Goal: Task Accomplishment & Management: Manage account settings

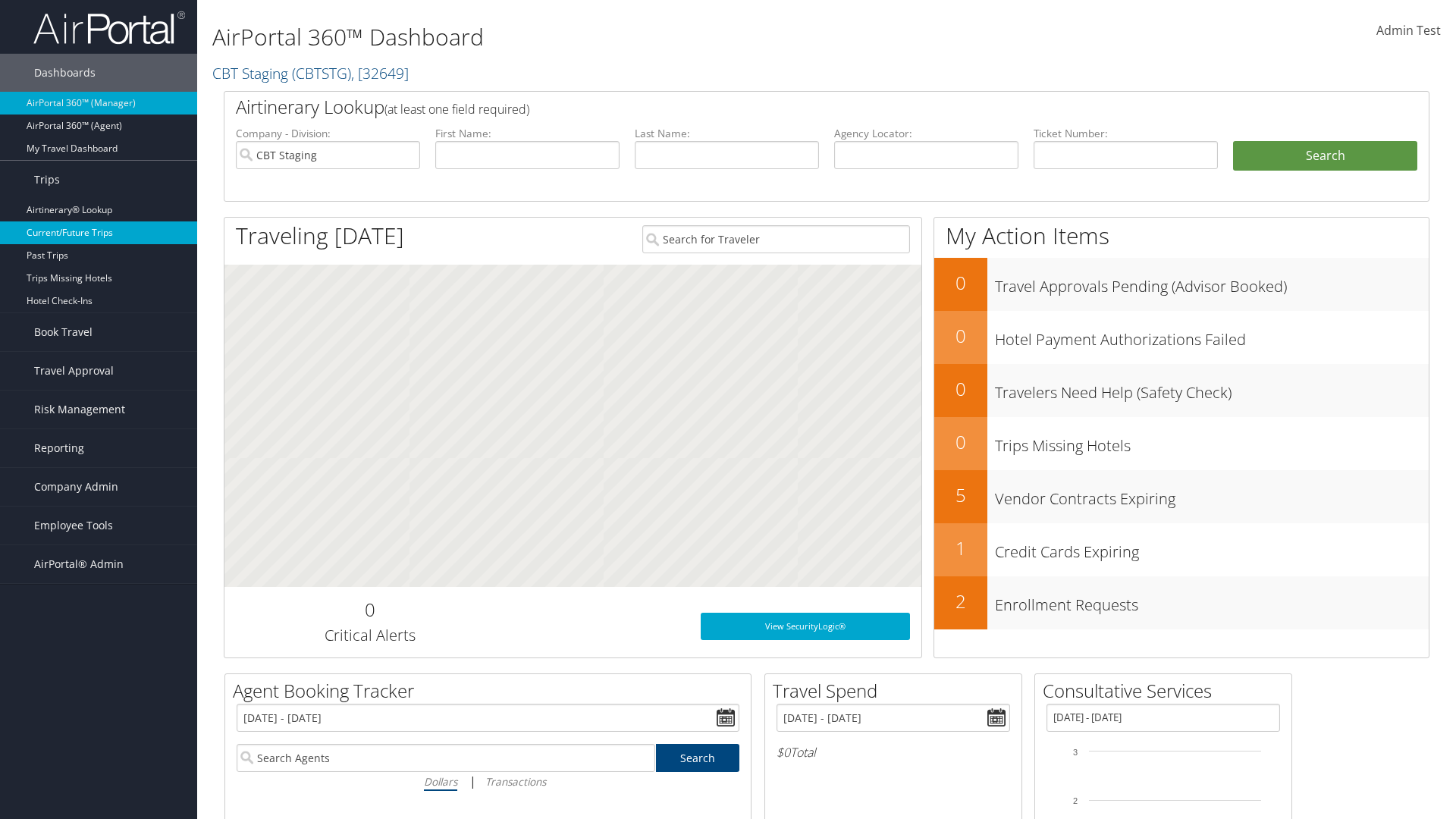
click at [98, 233] on link "Current/Future Trips" at bounding box center [98, 233] width 197 height 23
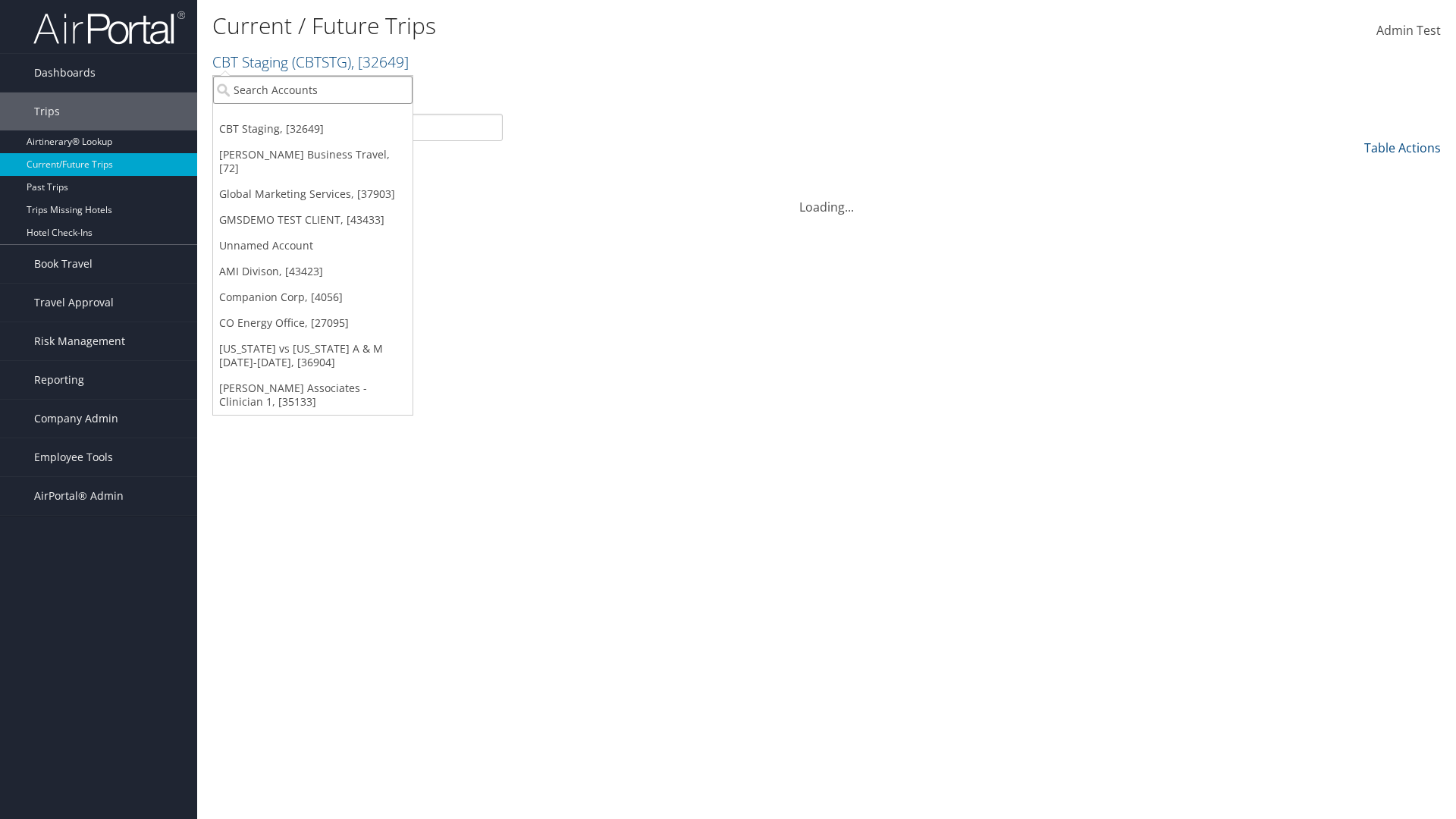
click at [313, 90] on input "search" at bounding box center [313, 90] width 199 height 28
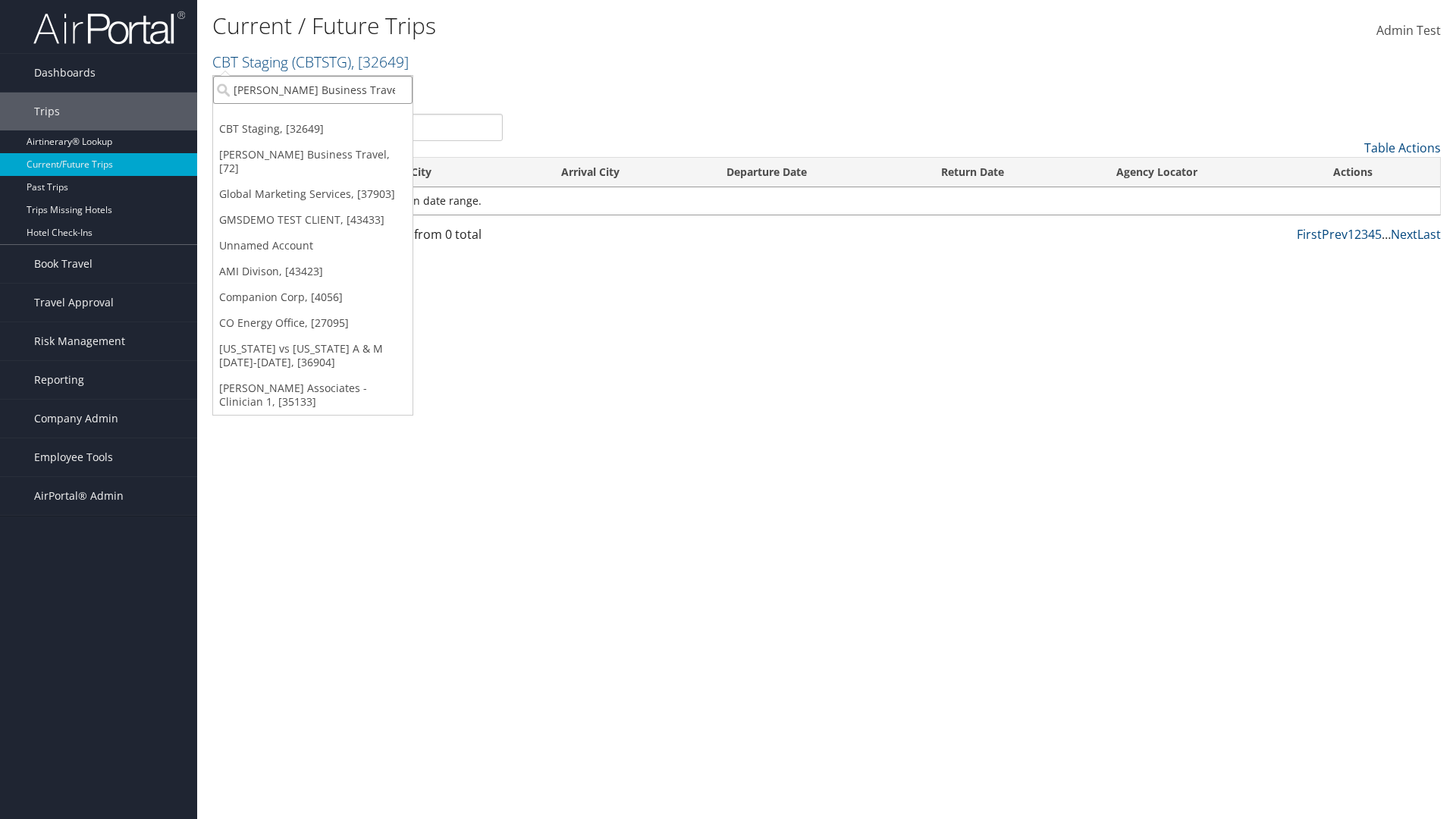
type input "[PERSON_NAME] Business Travel"
click at [334, 117] on div "Christopherson Business Travel (C10001), [72]" at bounding box center [334, 117] width 258 height 13
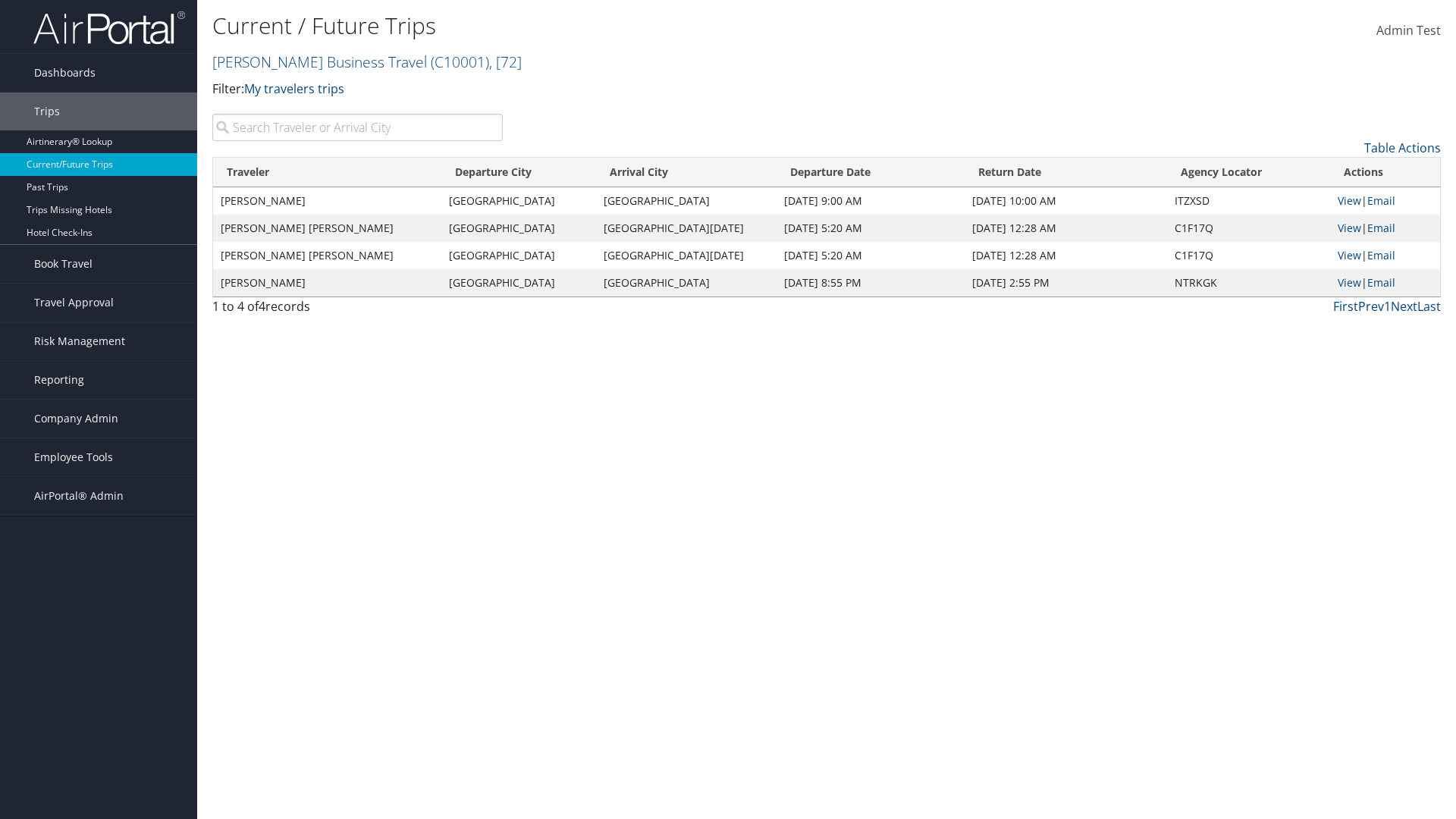
click at [357, 128] on input "search" at bounding box center [357, 127] width 291 height 28
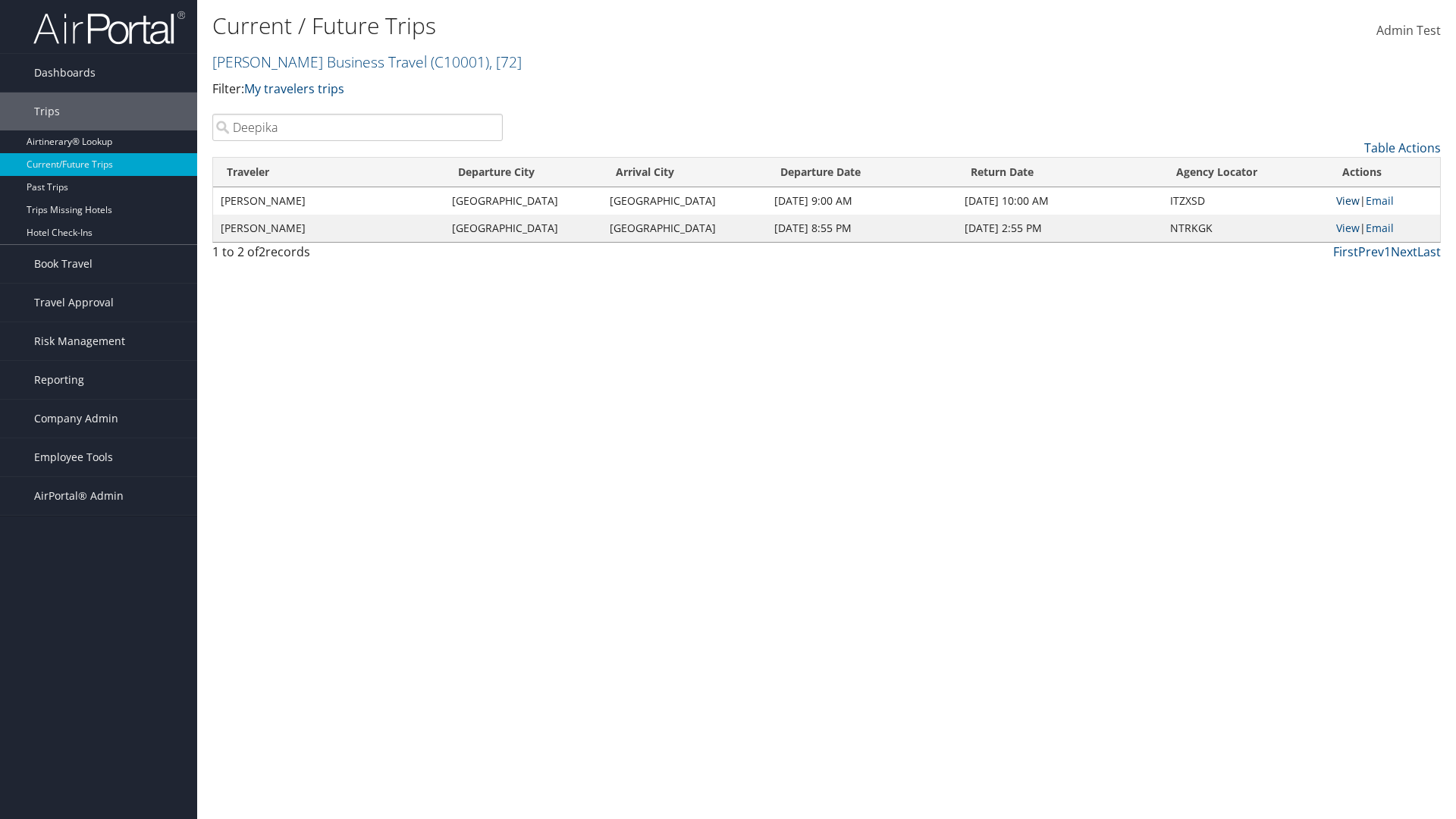
type input "Deepika"
click at [1347, 200] on link "View" at bounding box center [1347, 200] width 24 height 14
click at [98, 419] on span "Company Admin" at bounding box center [76, 419] width 84 height 38
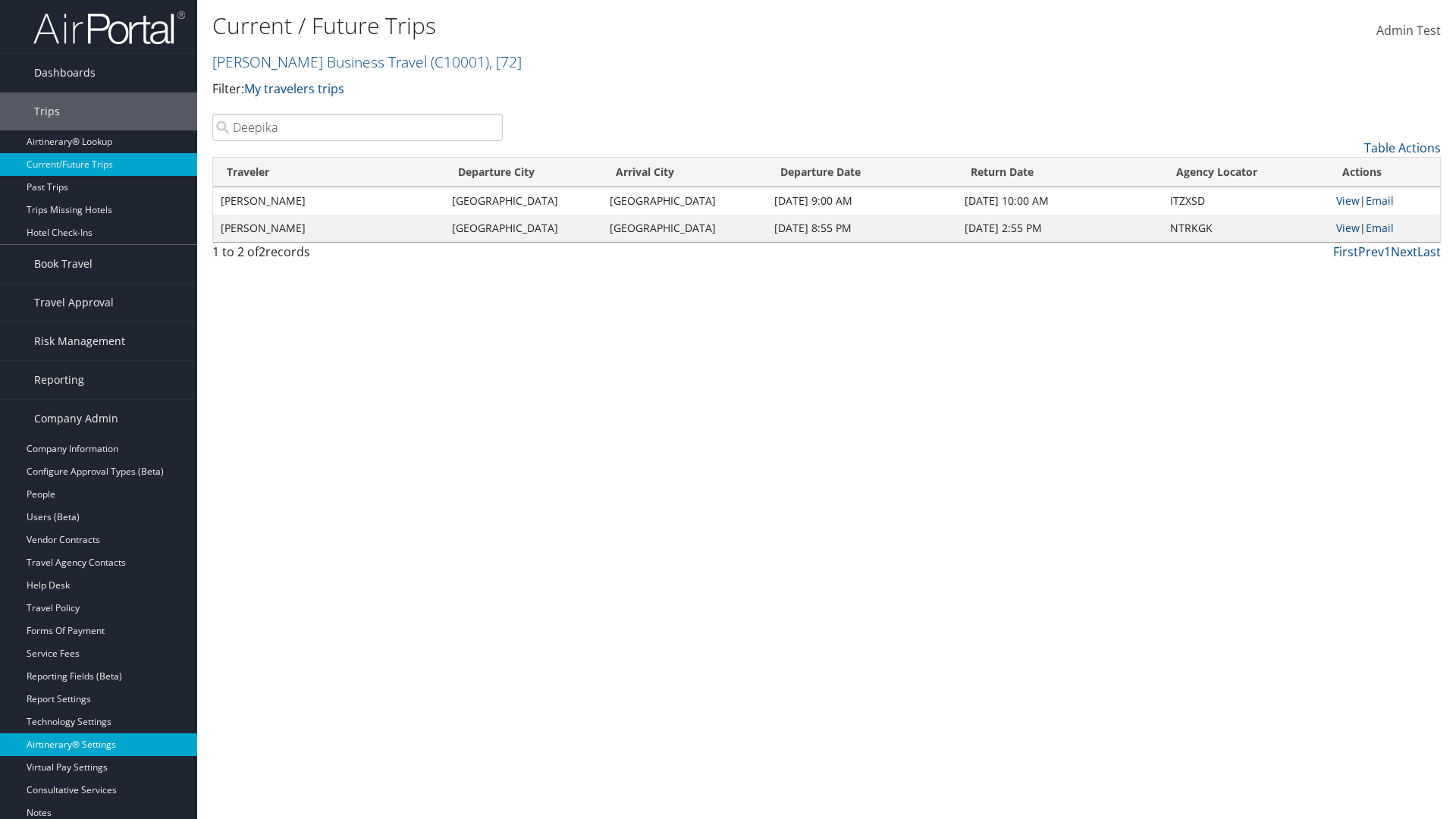
click at [98, 745] on link "Airtinerary® Settings" at bounding box center [98, 745] width 197 height 23
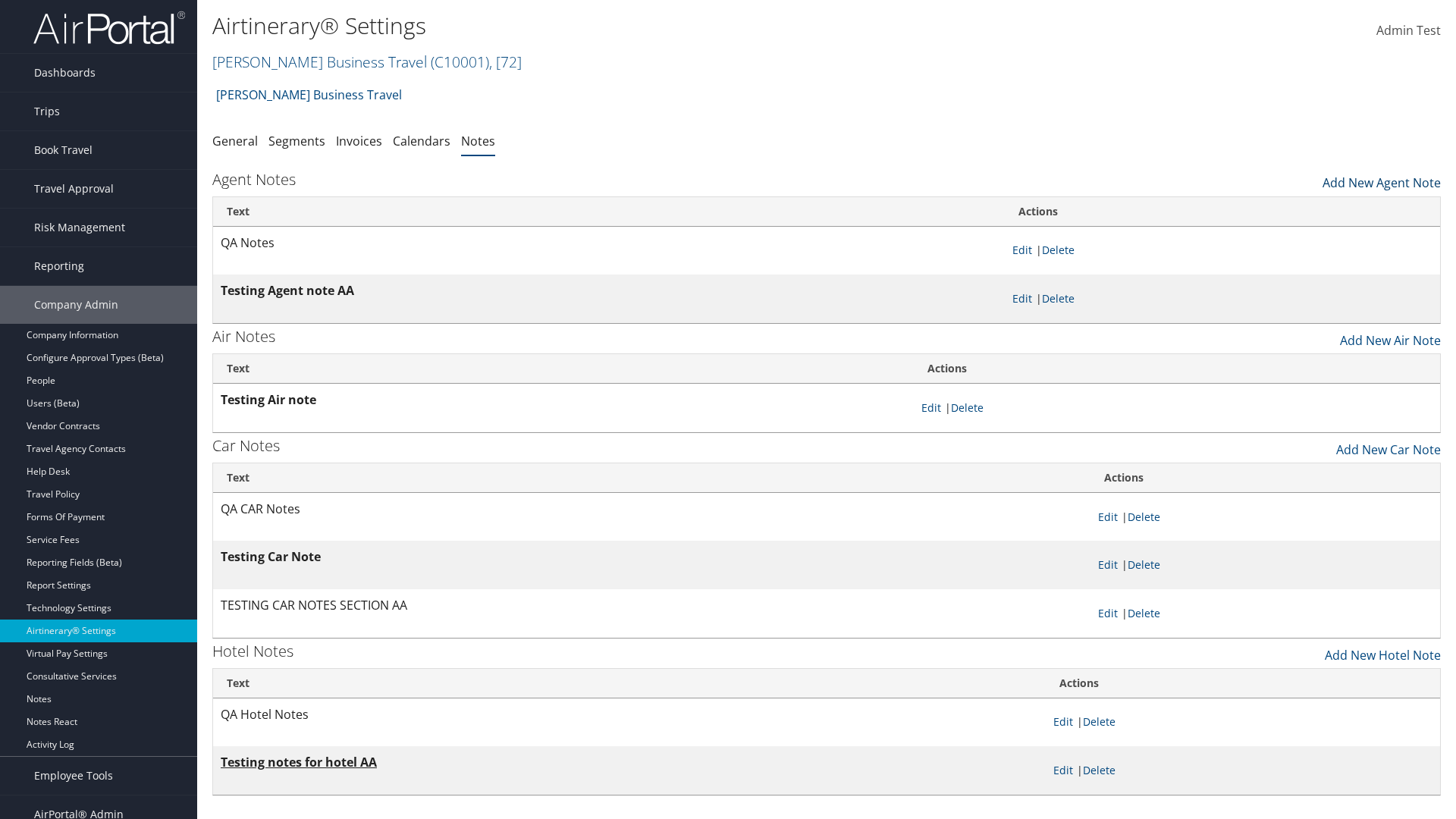
click at [1382, 179] on link "Add New Agent Note" at bounding box center [1382, 178] width 118 height 26
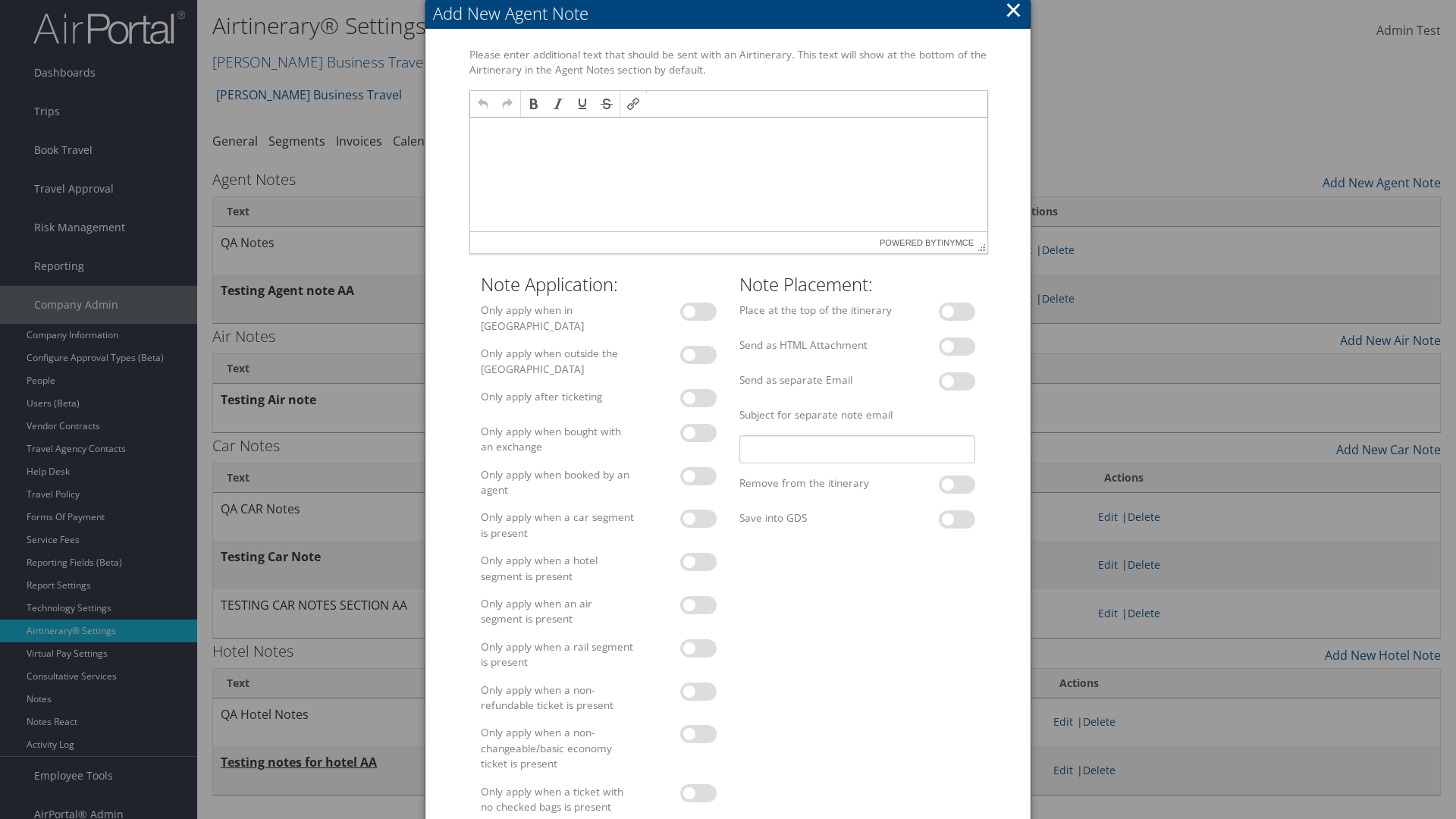
click at [727, 132] on p at bounding box center [728, 132] width 505 height 12
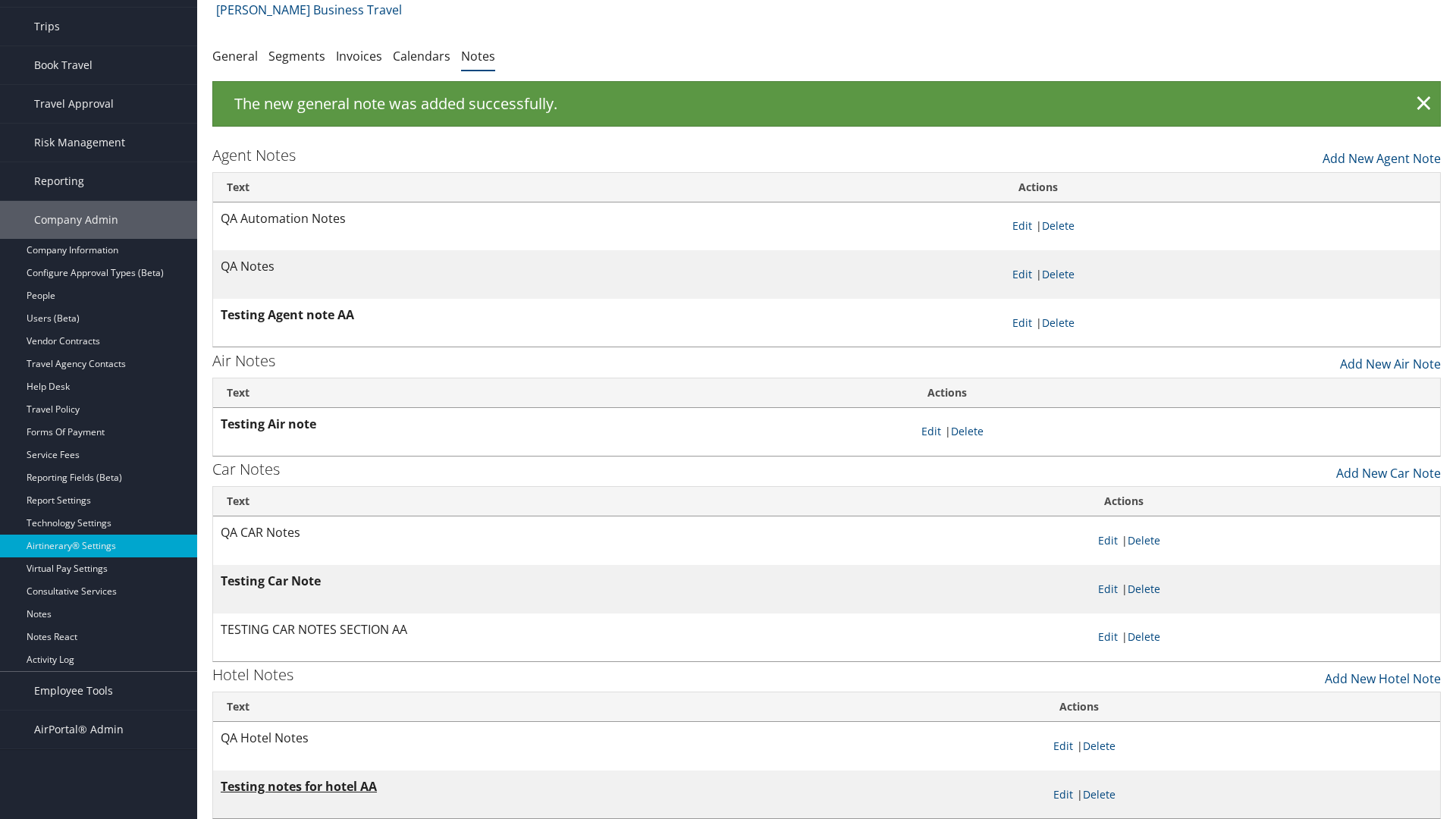
scroll to position [24, 0]
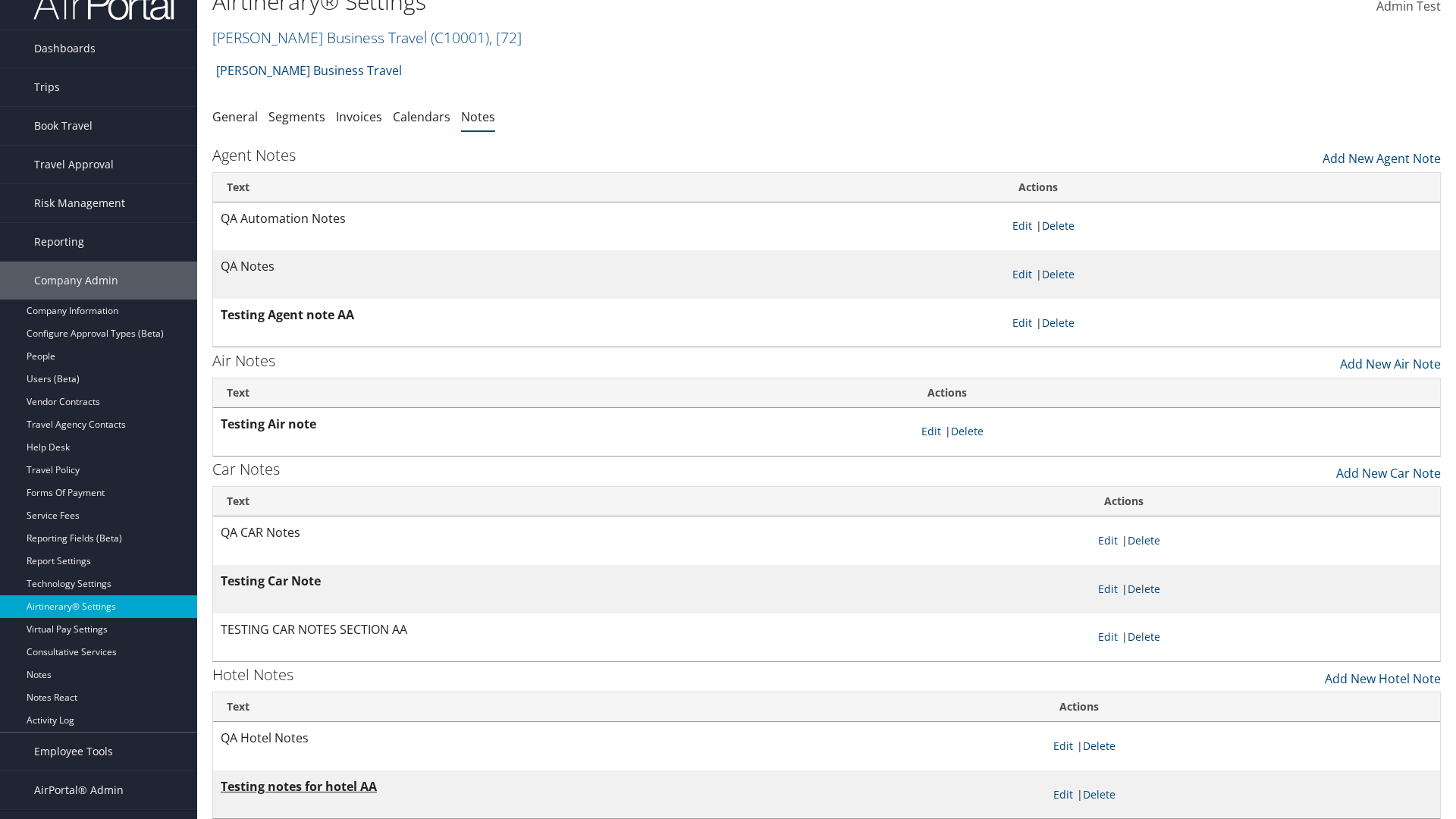
click at [1061, 225] on link "Delete" at bounding box center [1058, 225] width 32 height 14
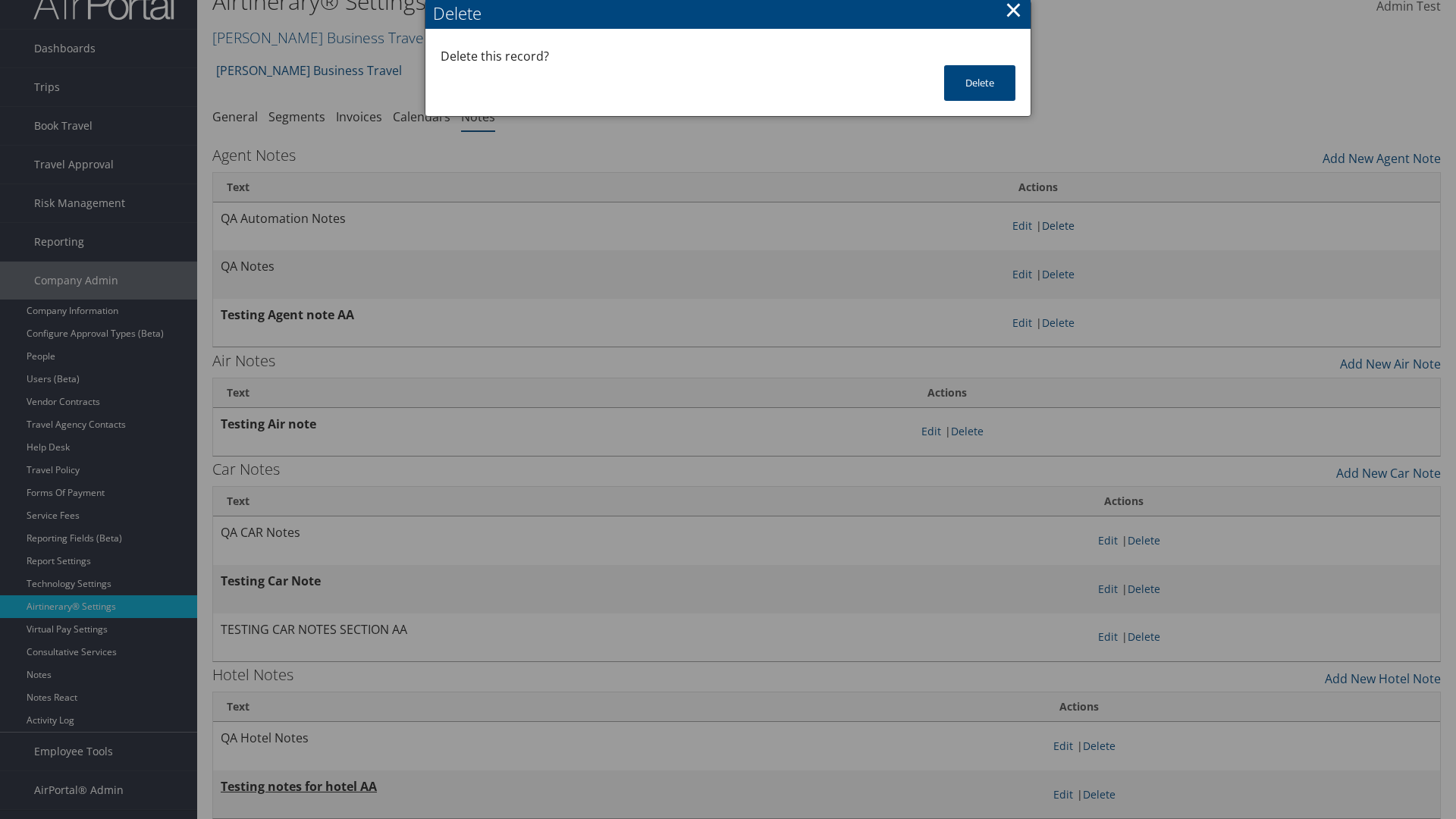
scroll to position [0, 0]
click at [980, 83] on button "Delete" at bounding box center [980, 82] width 71 height 35
